Goal: Transaction & Acquisition: Purchase product/service

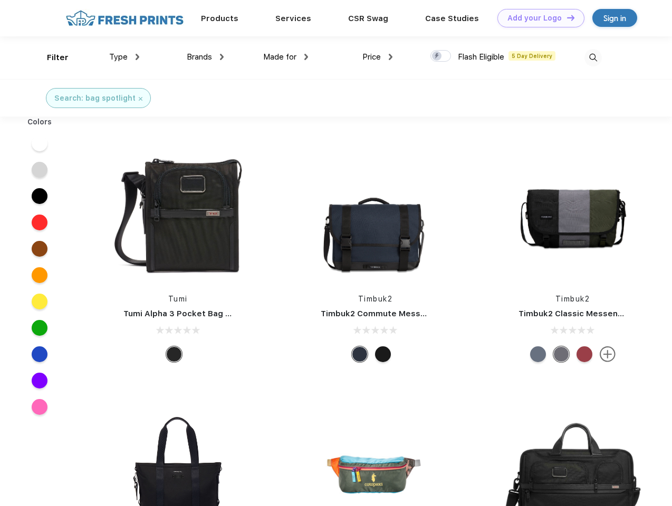
scroll to position [1, 0]
click at [537, 18] on link "Add your Logo Design Tool" at bounding box center [540, 18] width 87 height 18
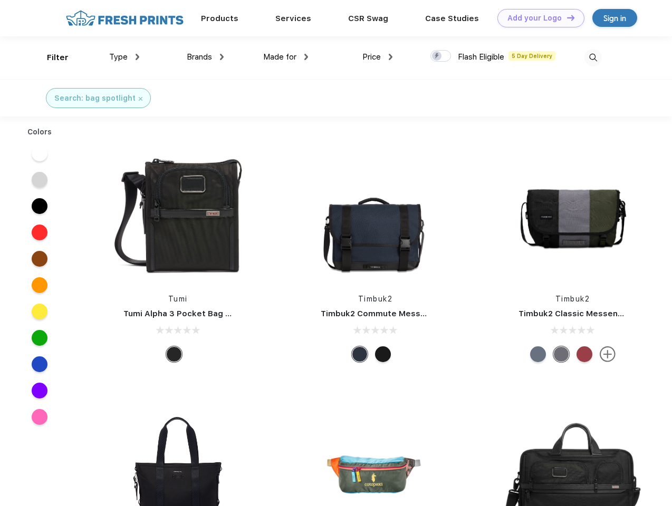
click at [0, 0] on div "Design Tool" at bounding box center [0, 0] width 0 height 0
click at [566, 17] on link "Add your Logo Design Tool" at bounding box center [540, 18] width 87 height 18
click at [51, 57] on div "Filter" at bounding box center [58, 58] width 22 height 12
click at [124, 57] on span "Type" at bounding box center [118, 56] width 18 height 9
click at [205, 57] on span "Brands" at bounding box center [199, 56] width 25 height 9
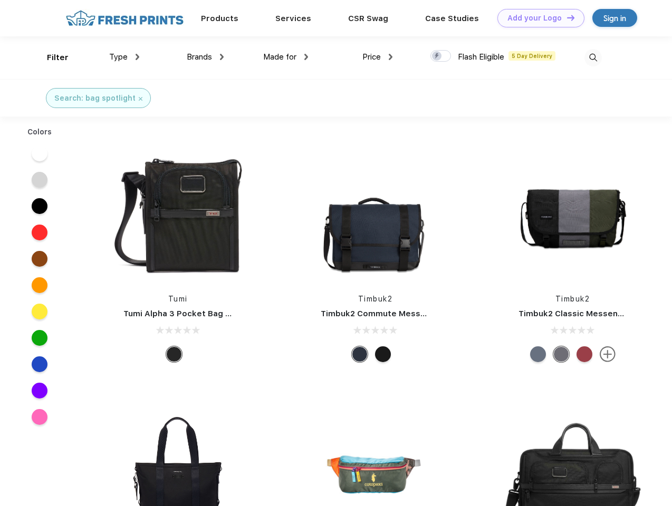
click at [286, 57] on span "Made for" at bounding box center [279, 56] width 33 height 9
click at [378, 57] on span "Price" at bounding box center [371, 56] width 18 height 9
click at [441, 56] on div at bounding box center [440, 56] width 21 height 12
click at [437, 56] on input "checkbox" at bounding box center [433, 53] width 7 height 7
click at [593, 57] on img at bounding box center [592, 57] width 17 height 17
